Goal: Transaction & Acquisition: Purchase product/service

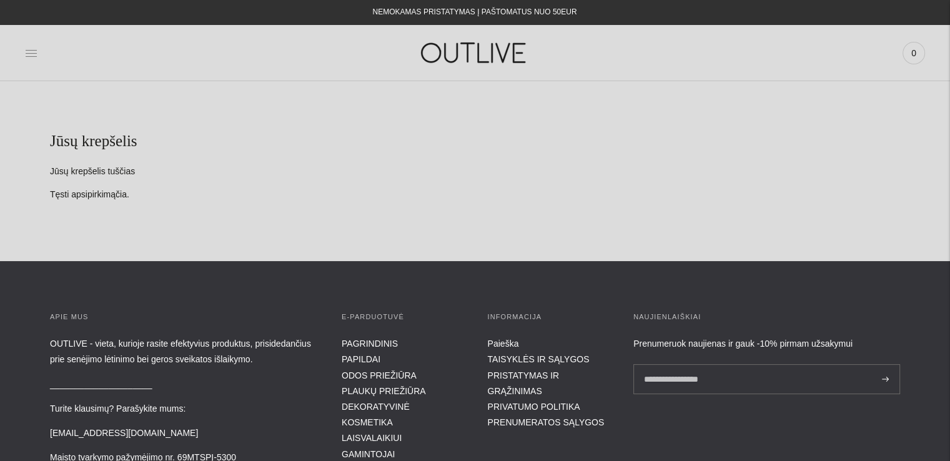
click at [37, 53] on icon at bounding box center [31, 53] width 12 height 12
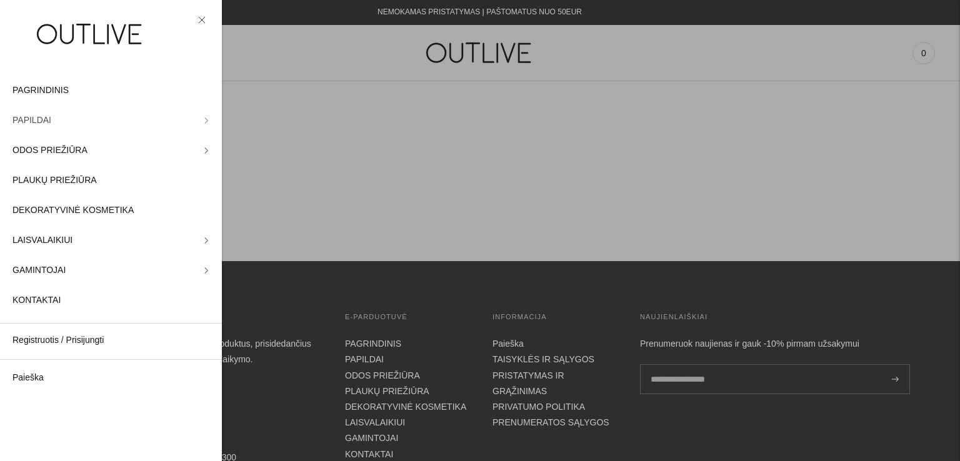
click at [203, 121] on icon at bounding box center [206, 120] width 6 height 6
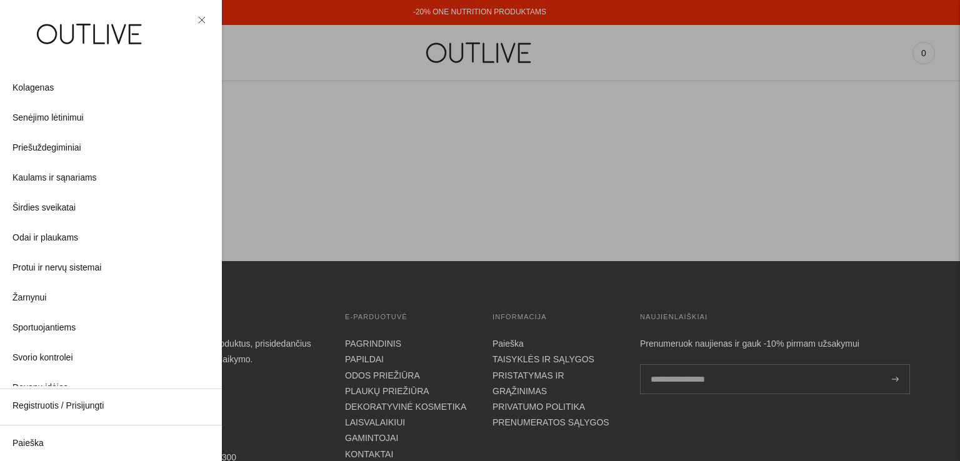
scroll to position [335, 0]
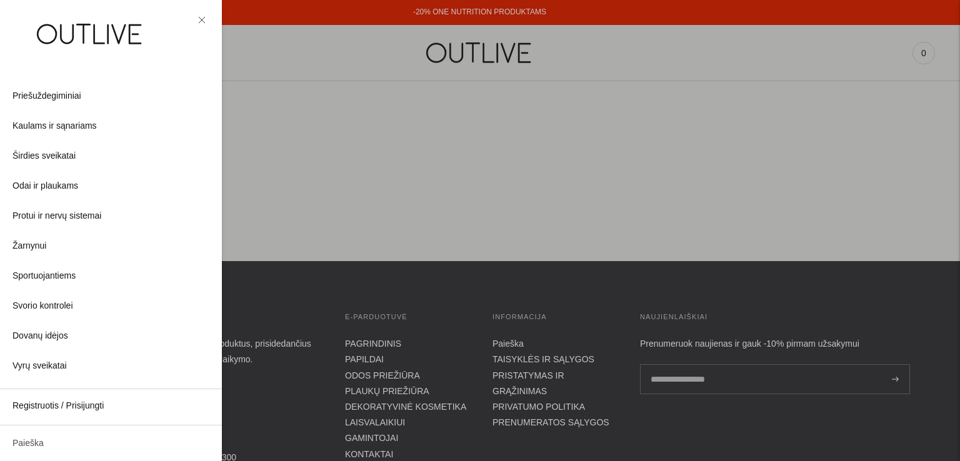
click at [33, 444] on link "Paieška" at bounding box center [111, 444] width 222 height 30
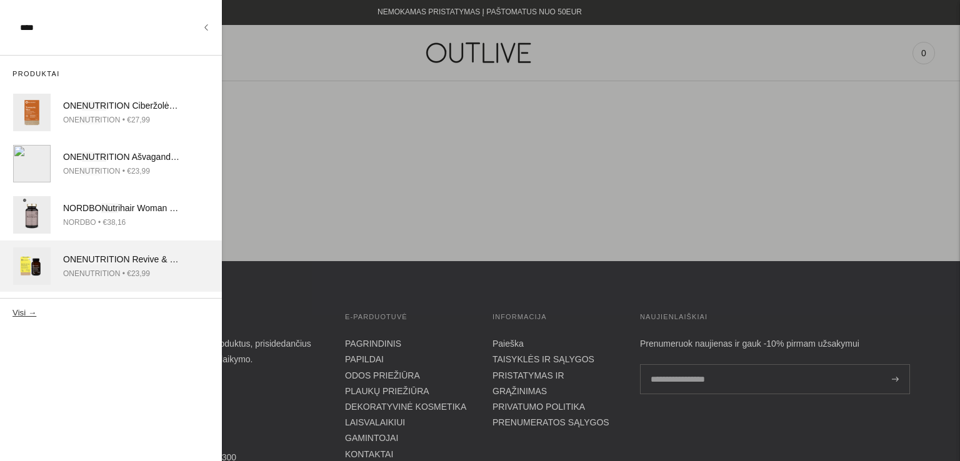
type input "****"
click at [105, 270] on div "ONE NUTR ITION • €23,99" at bounding box center [121, 273] width 116 height 13
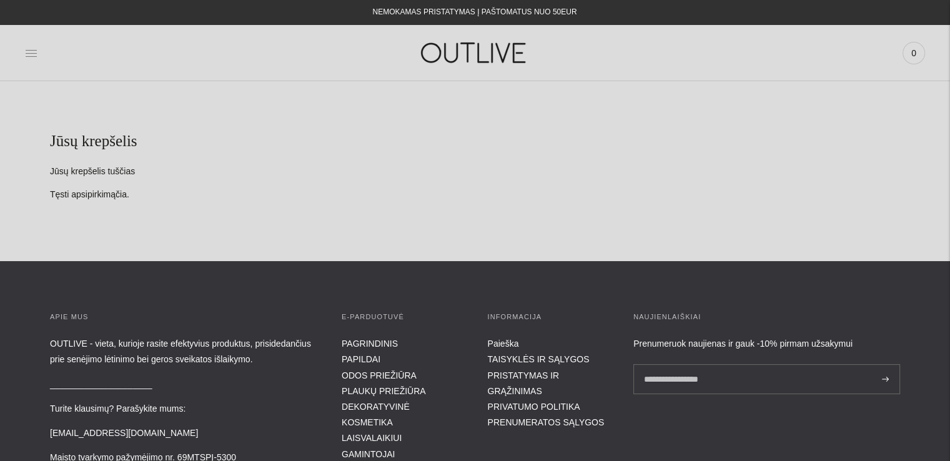
click at [31, 51] on icon at bounding box center [31, 53] width 12 height 12
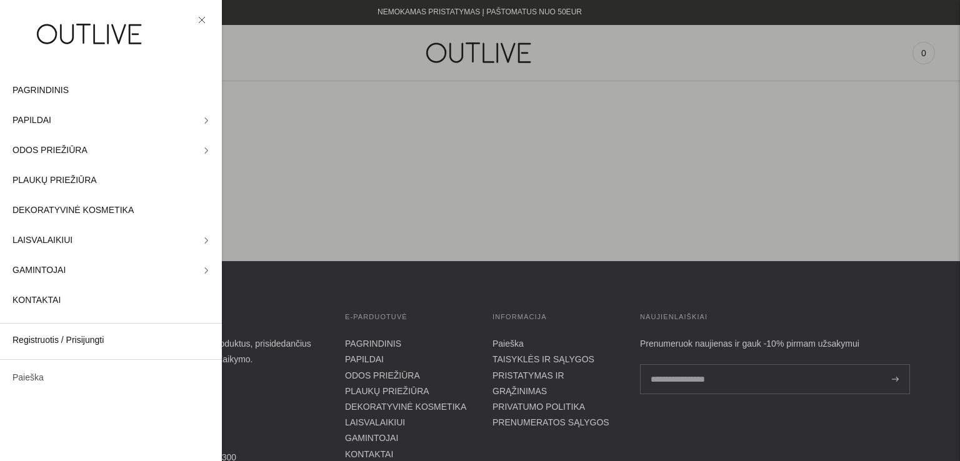
click at [36, 378] on link "Paieška" at bounding box center [111, 378] width 222 height 30
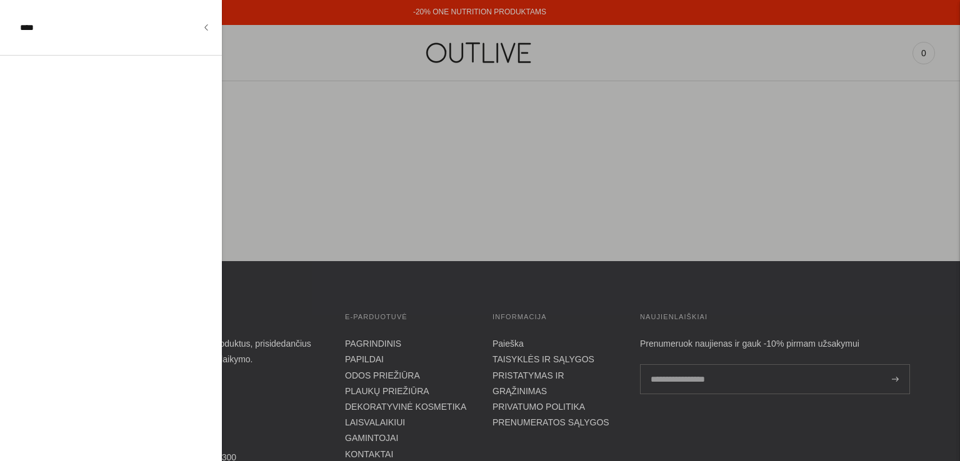
type input "****"
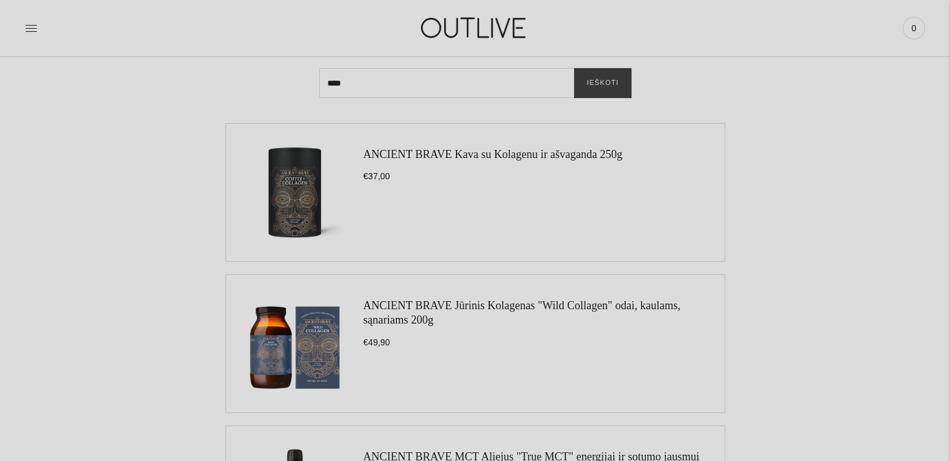
scroll to position [104, 0]
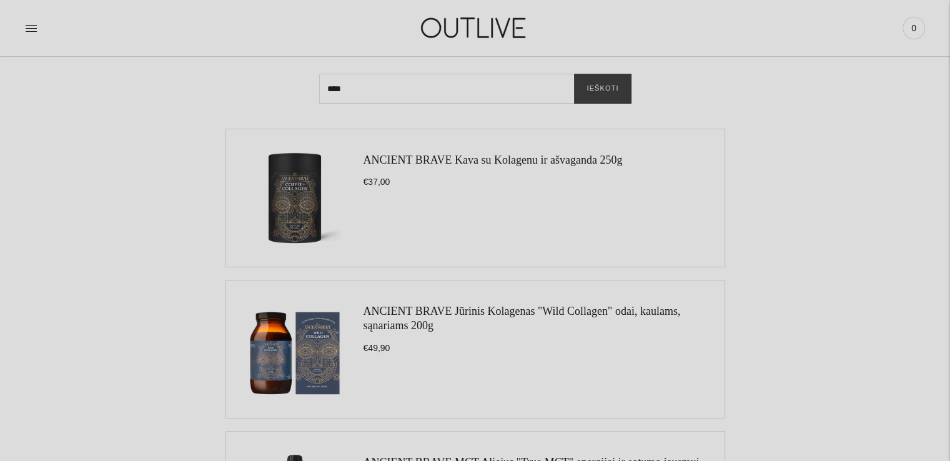
click at [472, 156] on link "ANCIENT BRAVE Kava su Kolagenu ir ašvaganda 250g" at bounding box center [493, 160] width 259 height 12
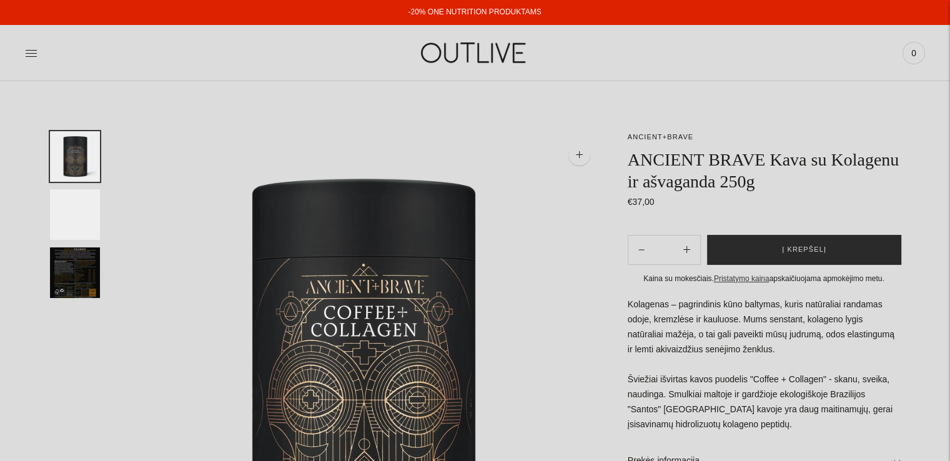
click at [834, 252] on button "Į krepšelį" at bounding box center [804, 250] width 194 height 30
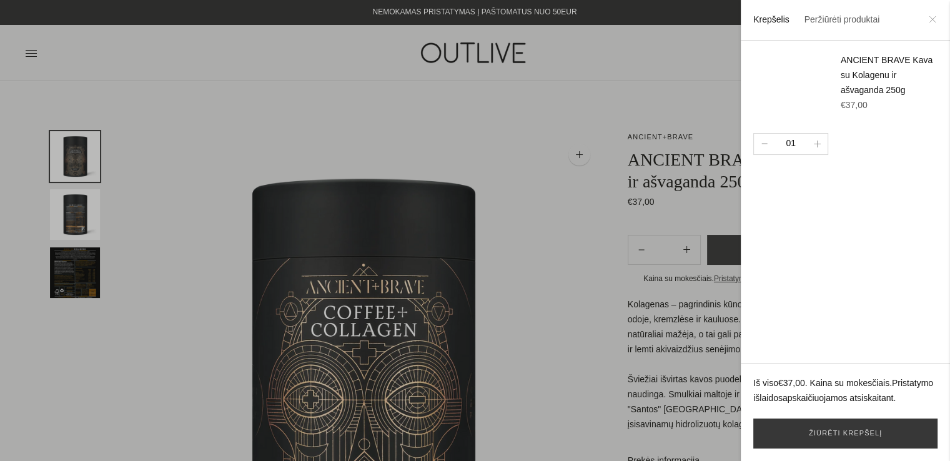
click at [936, 21] on icon at bounding box center [932, 19] width 7 height 7
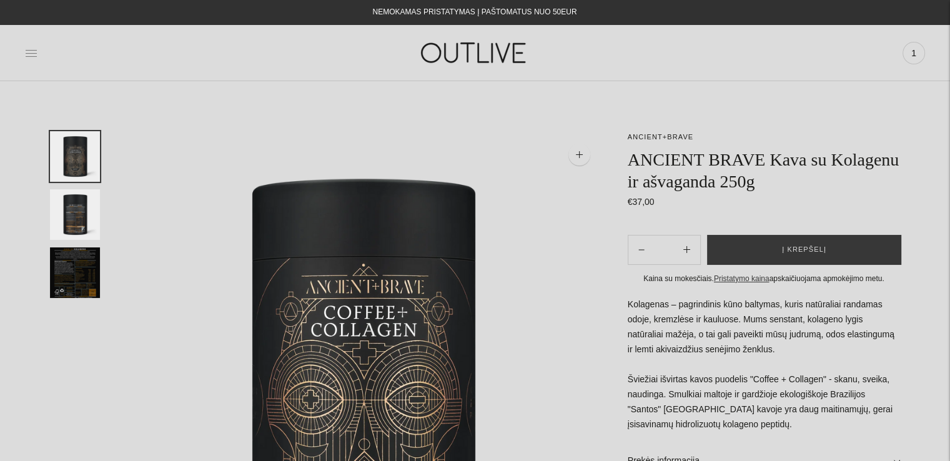
click at [29, 58] on icon at bounding box center [31, 53] width 12 height 12
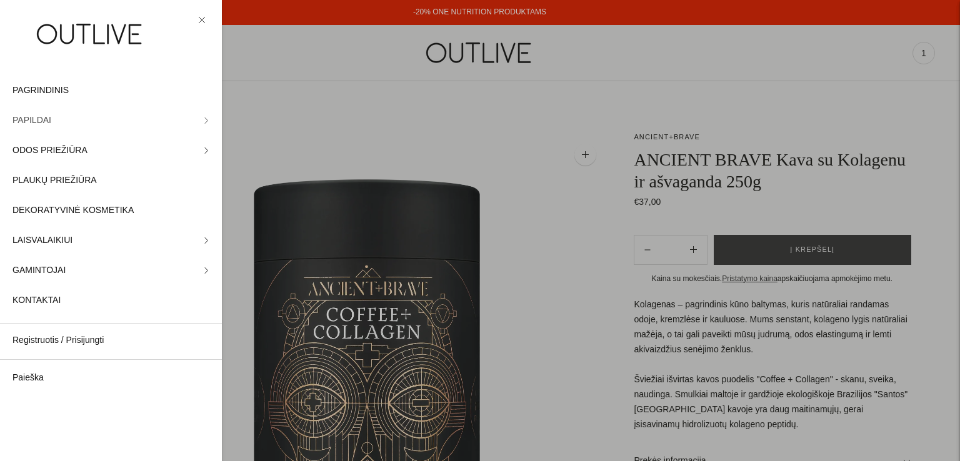
click at [199, 124] on link "PAPILDAI" at bounding box center [111, 121] width 222 height 30
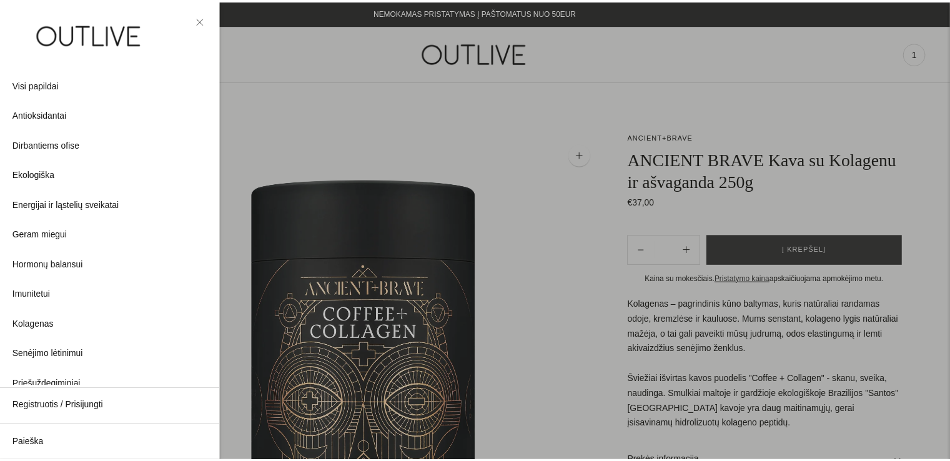
scroll to position [61, 0]
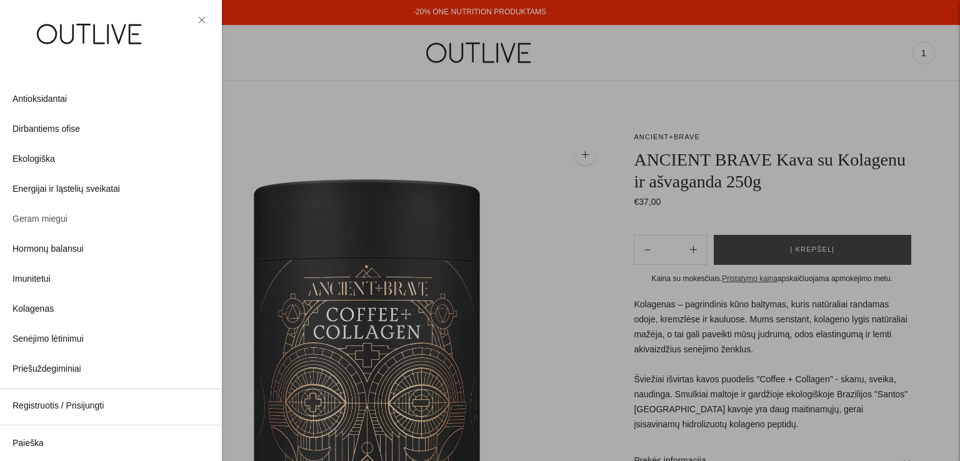
click at [27, 221] on span "Geram miegui" at bounding box center [39, 219] width 55 height 15
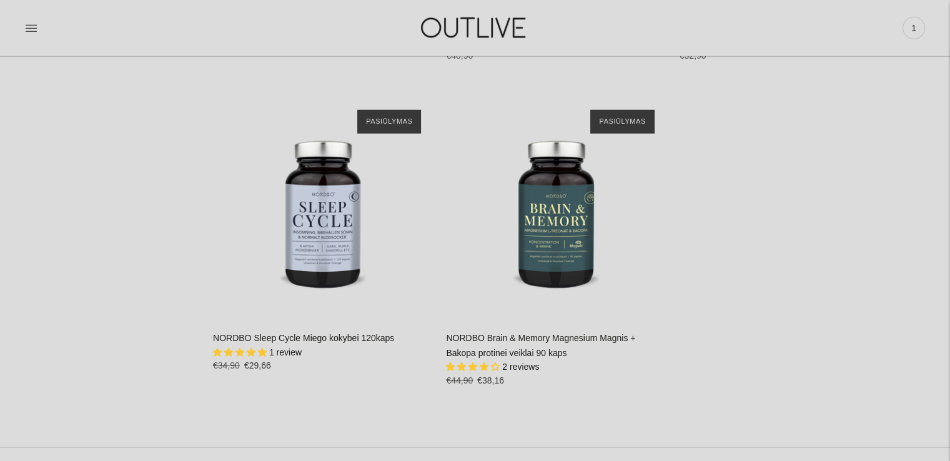
scroll to position [3357, 0]
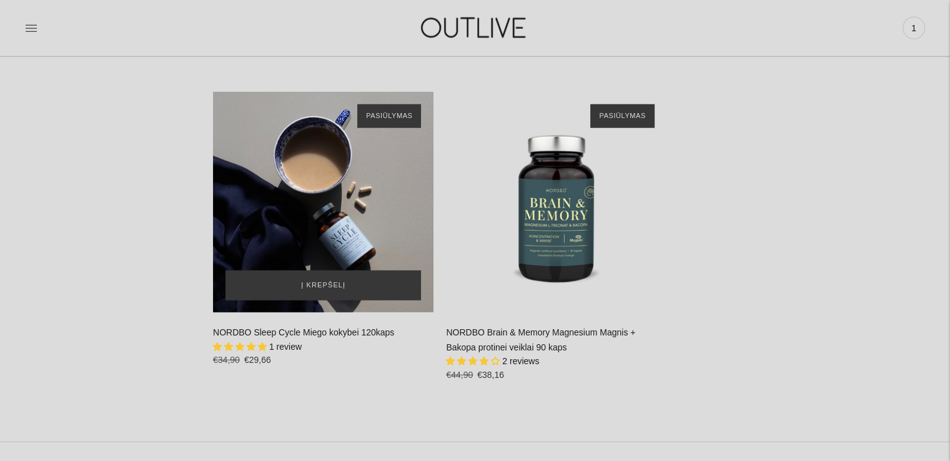
click at [365, 216] on div "NORDBO Sleep Cycle Miego kokybei 120kaps\a" at bounding box center [323, 202] width 221 height 221
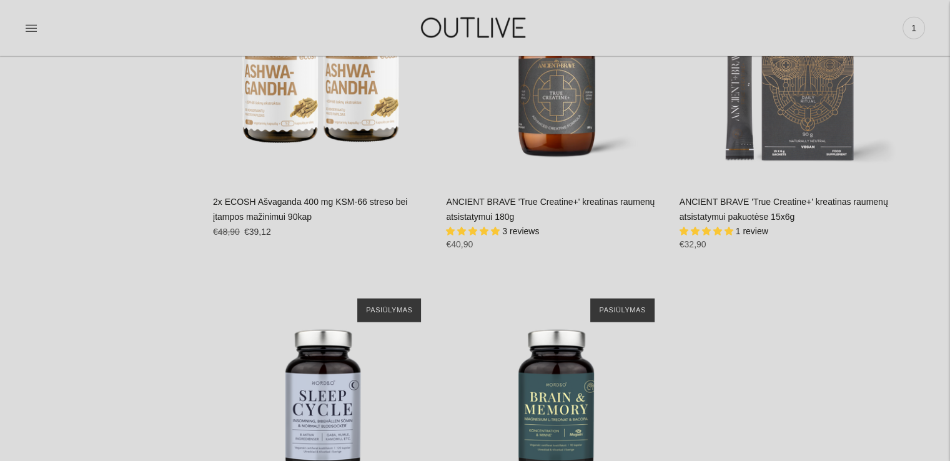
scroll to position [3455, 0]
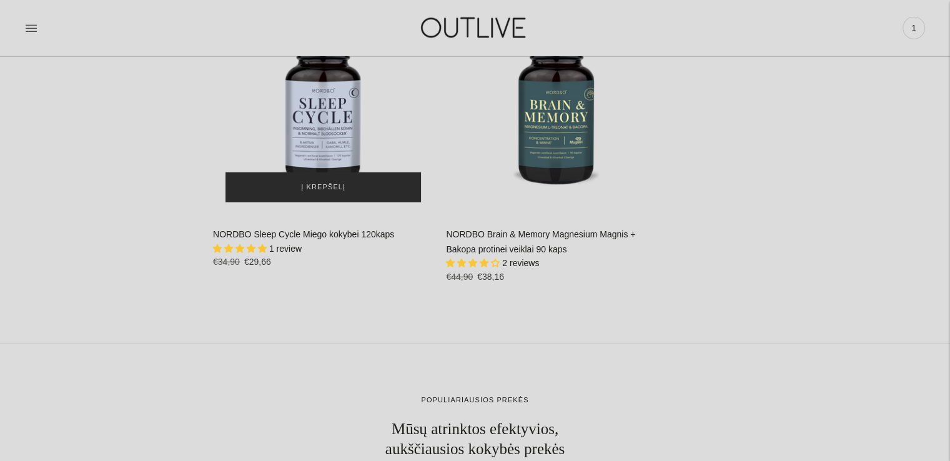
click at [318, 182] on span "Į krepšelį" at bounding box center [323, 187] width 44 height 12
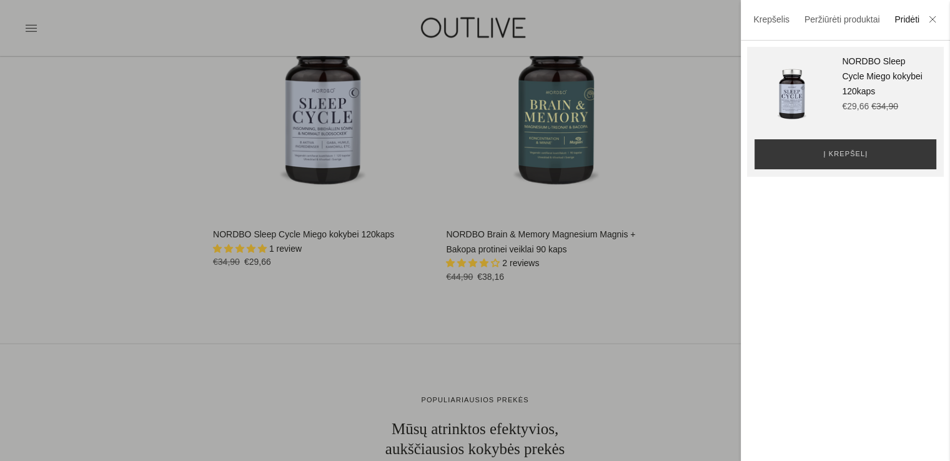
click at [936, 21] on li at bounding box center [933, 20] width 20 height 27
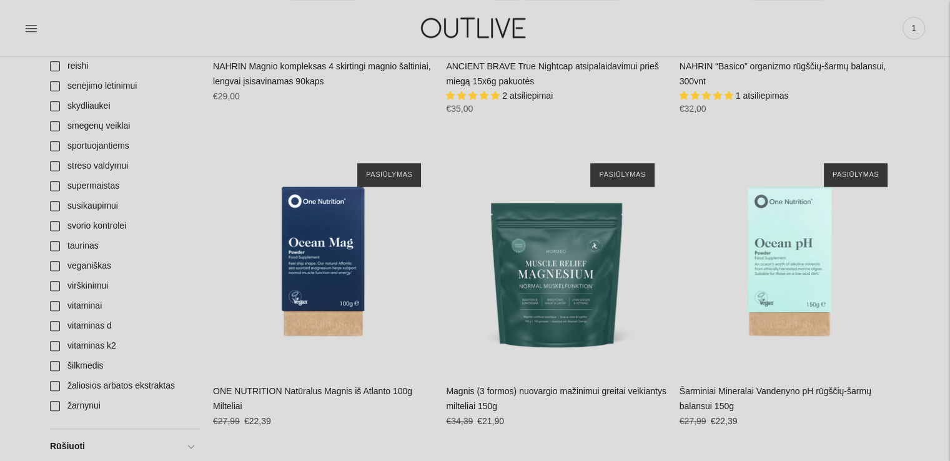
scroll to position [0, 0]
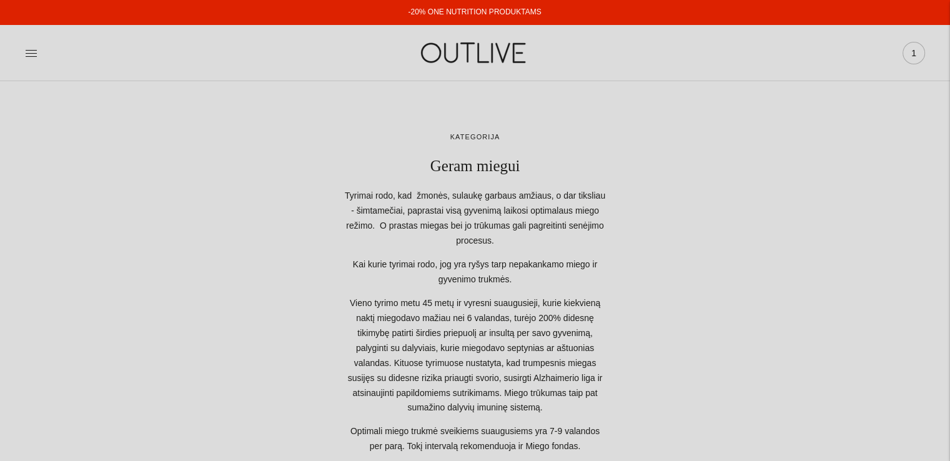
click at [917, 54] on span "1" at bounding box center [913, 52] width 17 height 17
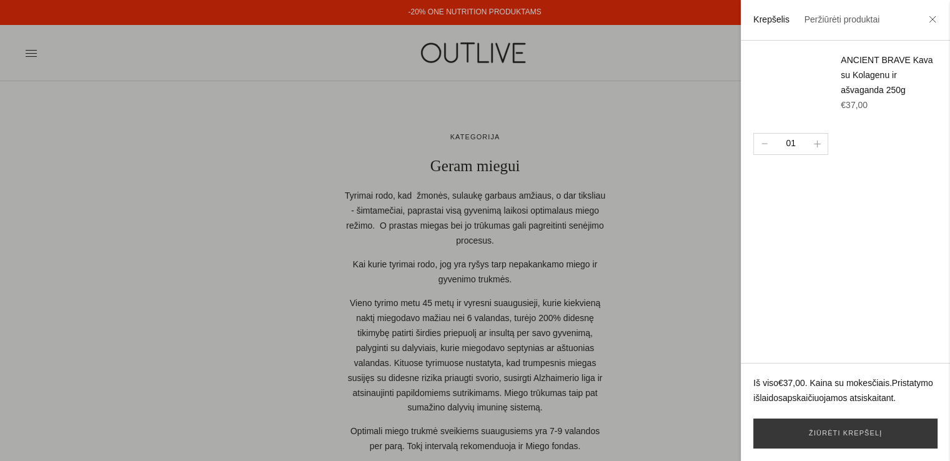
click at [687, 99] on div at bounding box center [475, 230] width 950 height 461
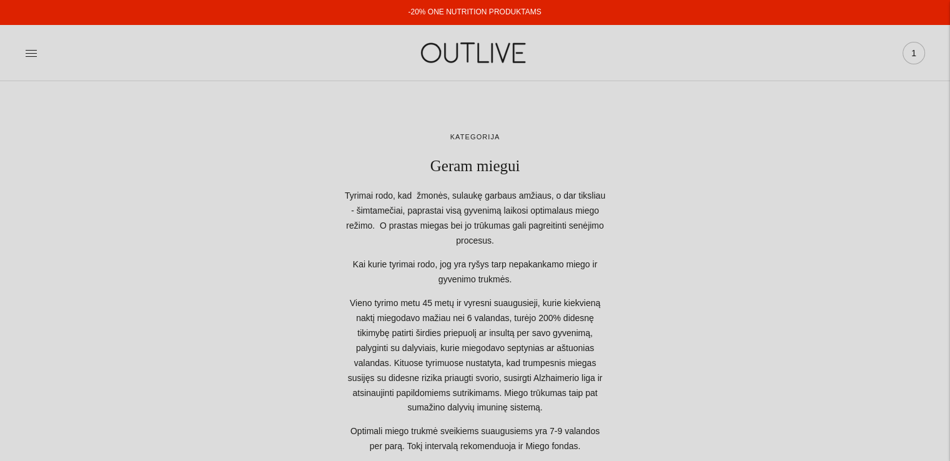
click at [911, 61] on span "1" at bounding box center [913, 52] width 17 height 17
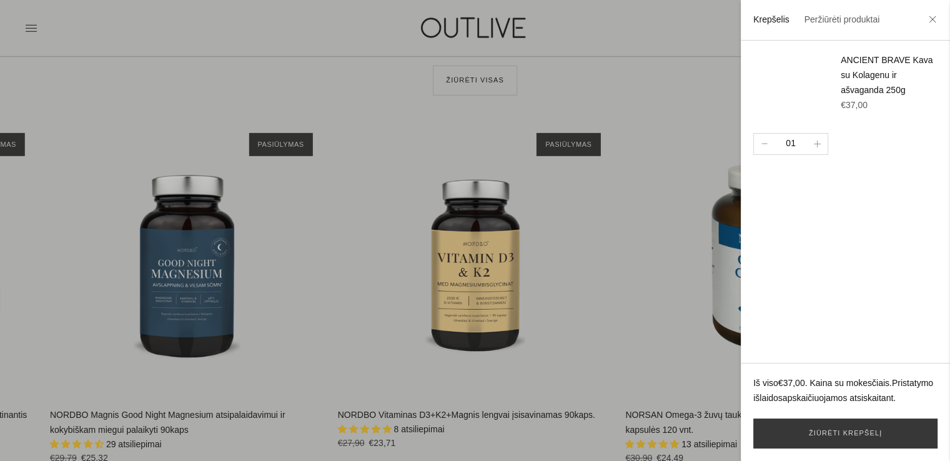
scroll to position [3886, 0]
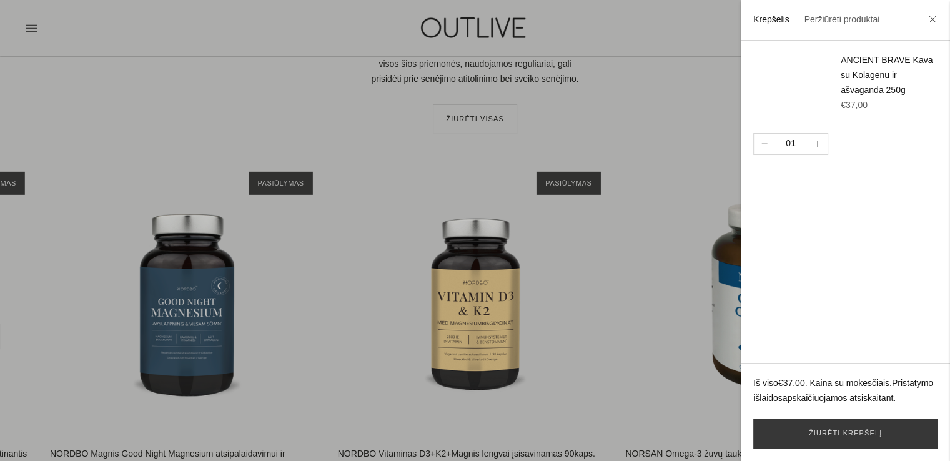
click at [548, 360] on div at bounding box center [475, 230] width 950 height 461
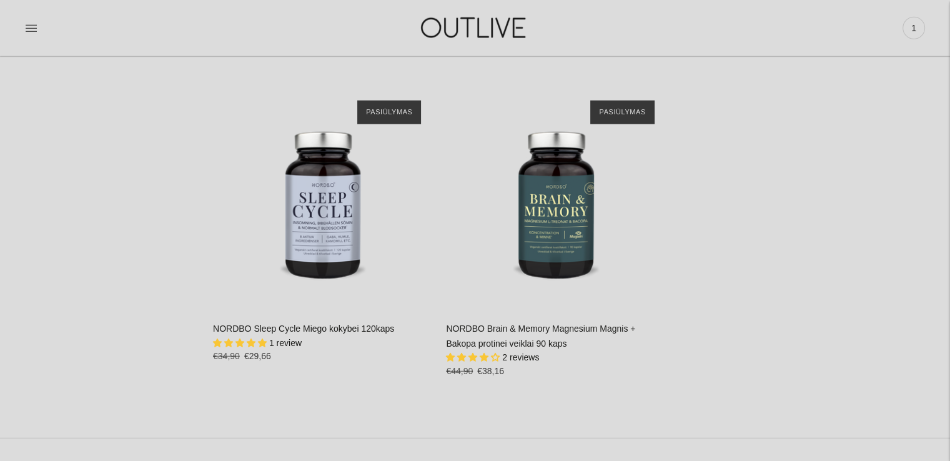
scroll to position [3355, 0]
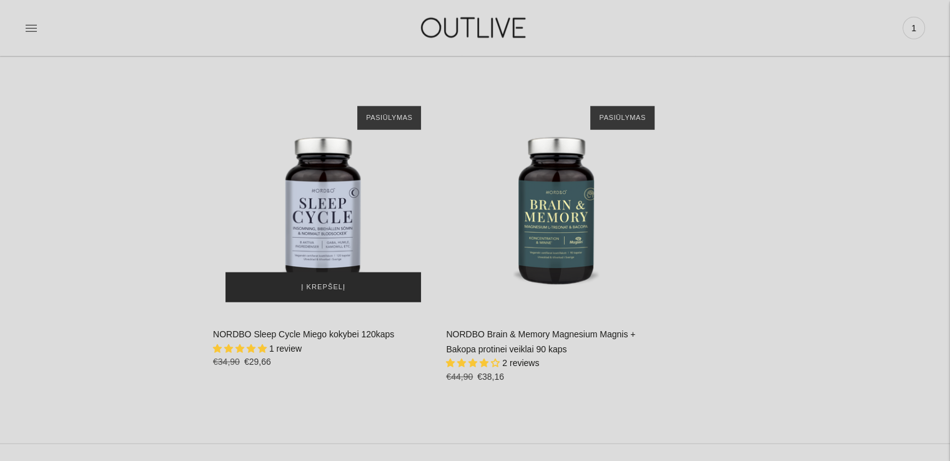
click at [320, 292] on button "Į krepšelį" at bounding box center [324, 287] width 196 height 30
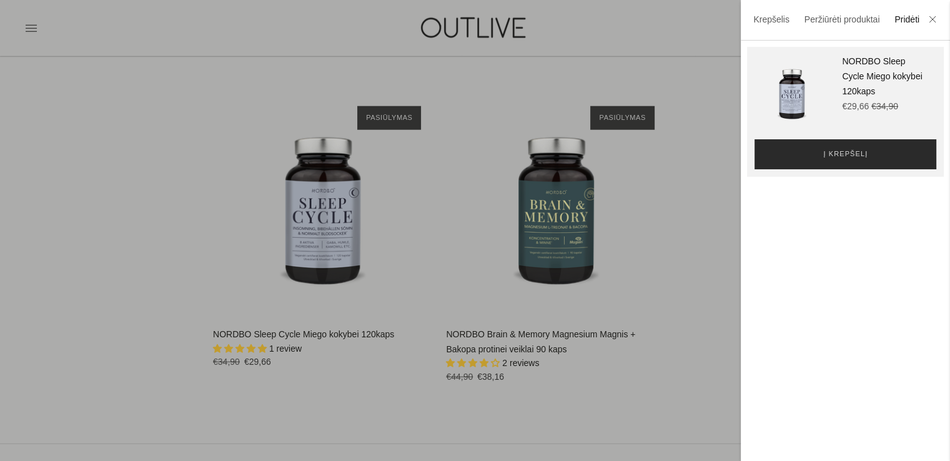
click at [878, 154] on button "Į krepšelį" at bounding box center [846, 154] width 182 height 30
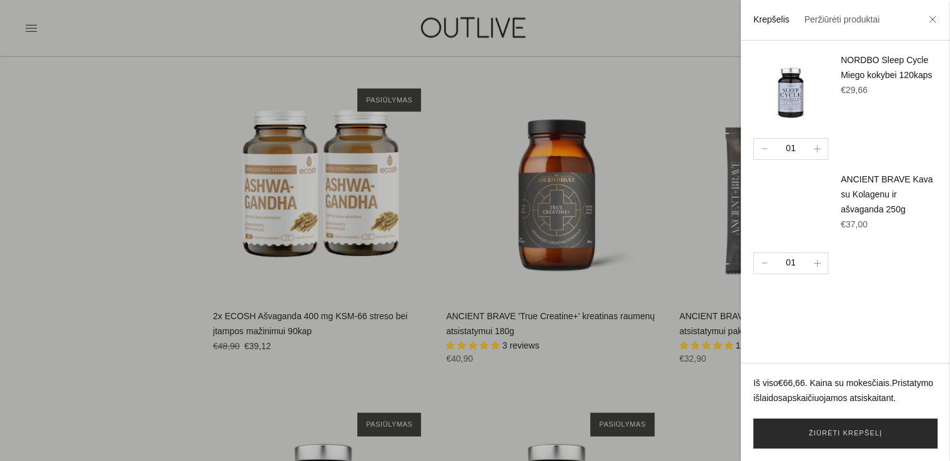
scroll to position [3104, 0]
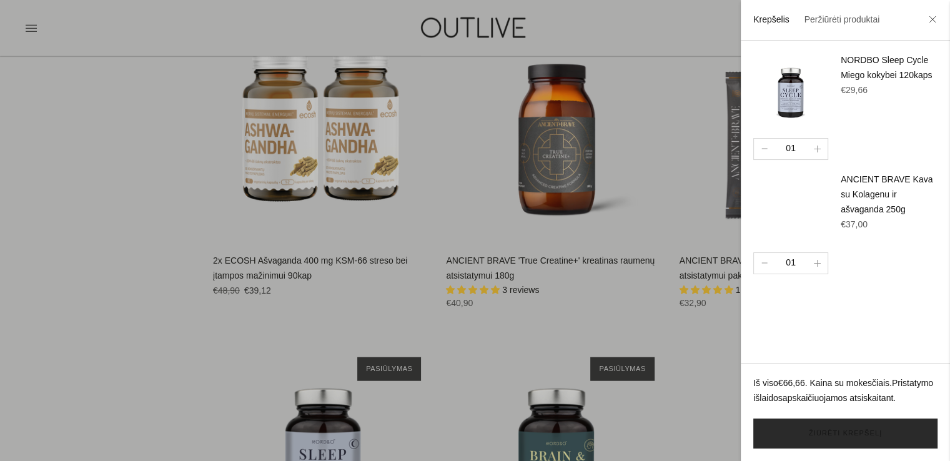
click at [855, 432] on link "Žiūrėti krepšelį" at bounding box center [845, 434] width 184 height 30
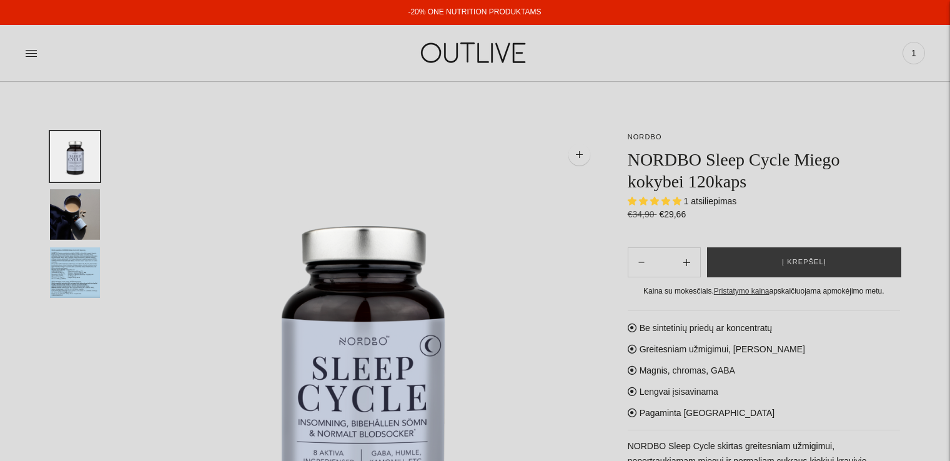
select select "**********"
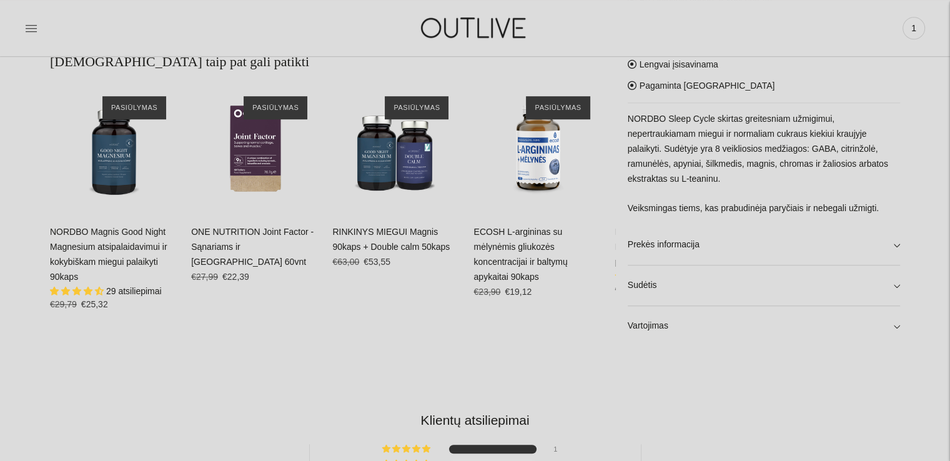
scroll to position [805, 0]
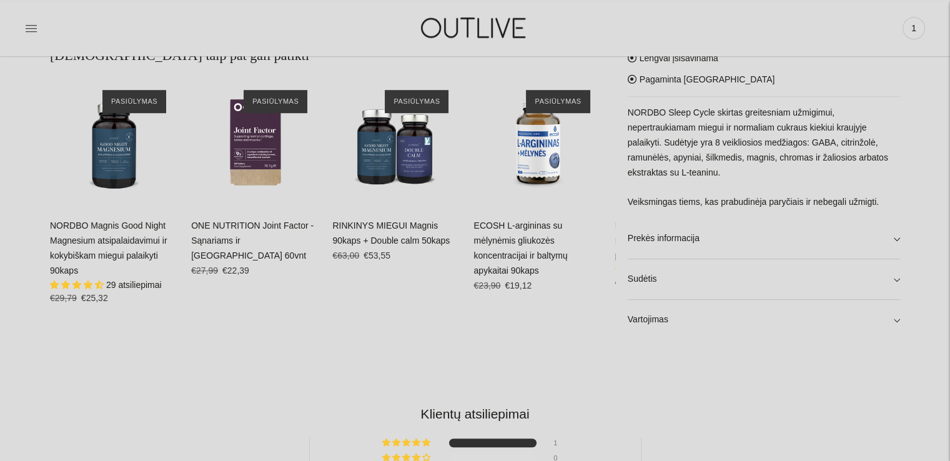
click at [950, 286] on html "-20% ONE NUTRITION PRODUKTAMS NEMOKAMAS PRISTATYMAS Į PAŠTOMATUS NUO 50EUR PAGR…" at bounding box center [475, 139] width 950 height 1889
click at [895, 280] on link "Sudėtis" at bounding box center [764, 279] width 272 height 40
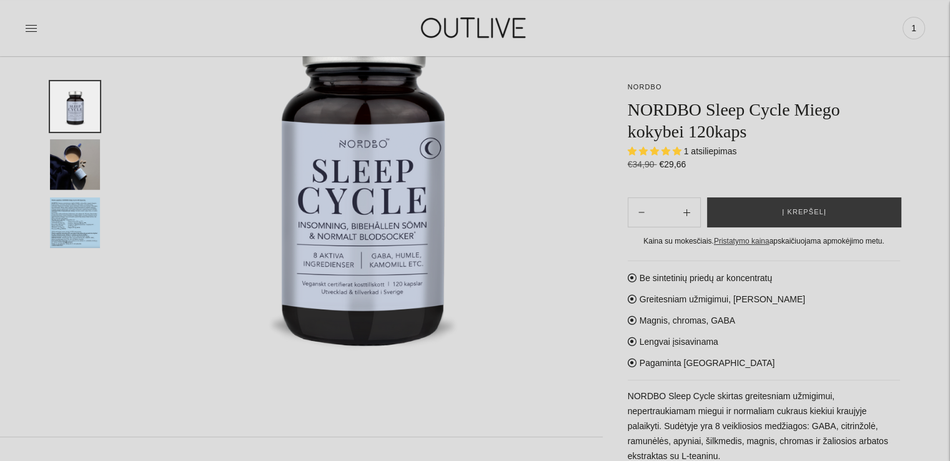
scroll to position [0, 0]
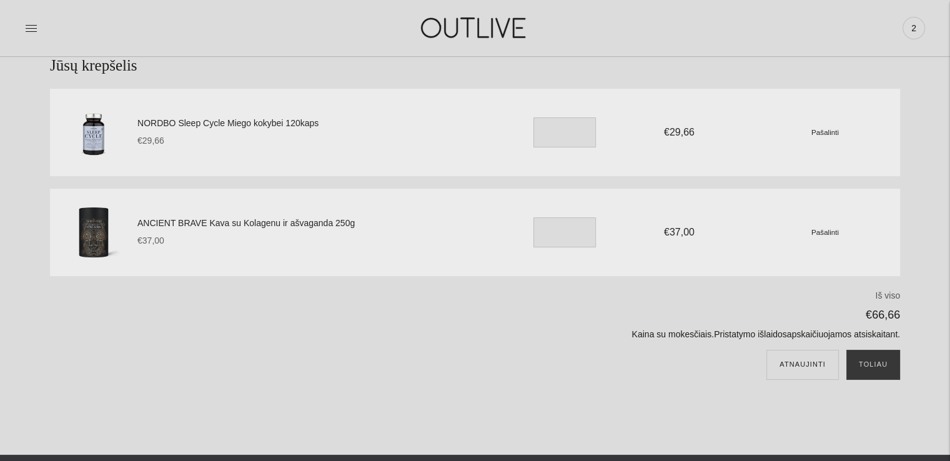
scroll to position [78, 0]
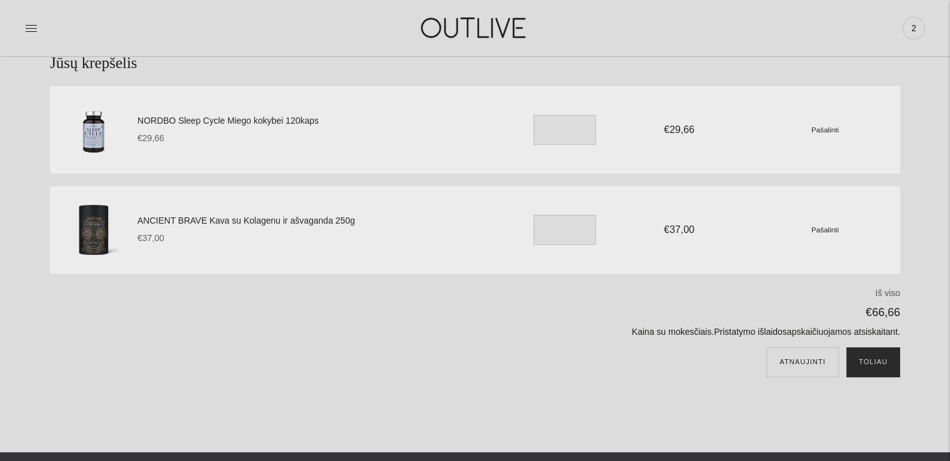
click at [884, 364] on button "Toliau" at bounding box center [873, 362] width 54 height 30
